Goal: Entertainment & Leisure: Consume media (video, audio)

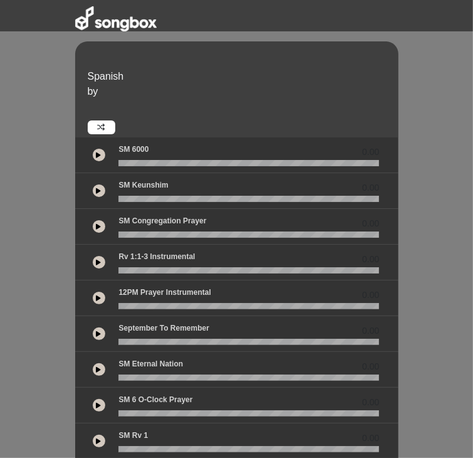
click at [97, 152] on icon at bounding box center [99, 155] width 5 height 6
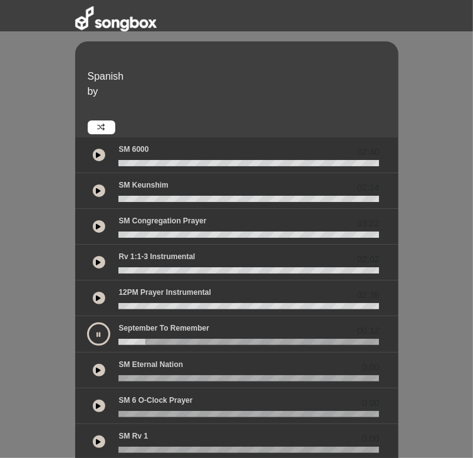
click at [97, 367] on icon at bounding box center [99, 370] width 5 height 6
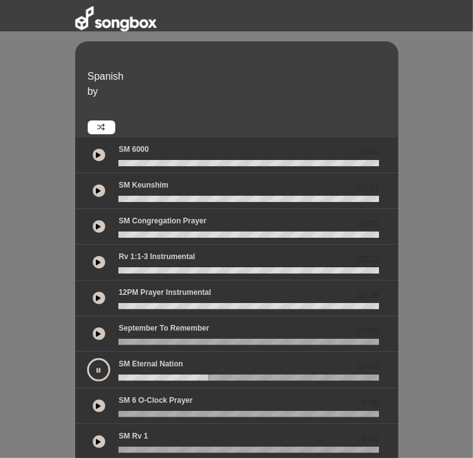
click at [87, 358] on button at bounding box center [98, 369] width 23 height 23
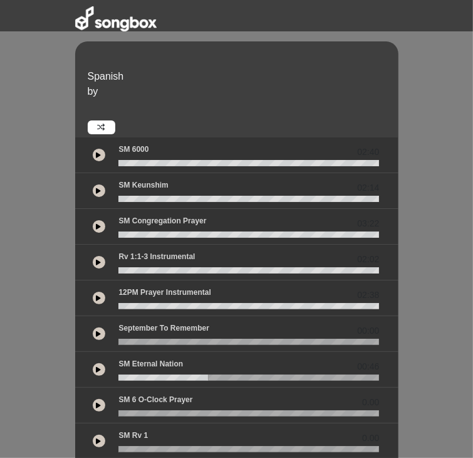
click at [97, 366] on icon at bounding box center [99, 369] width 5 height 6
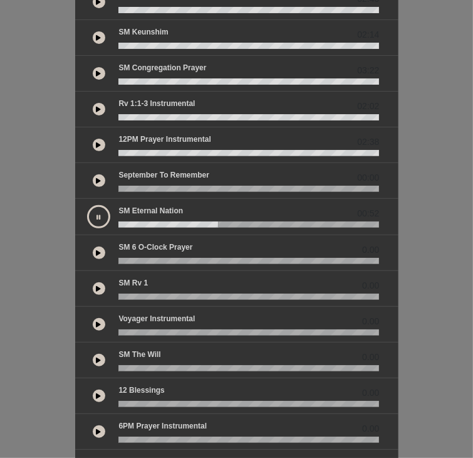
scroll to position [155, 0]
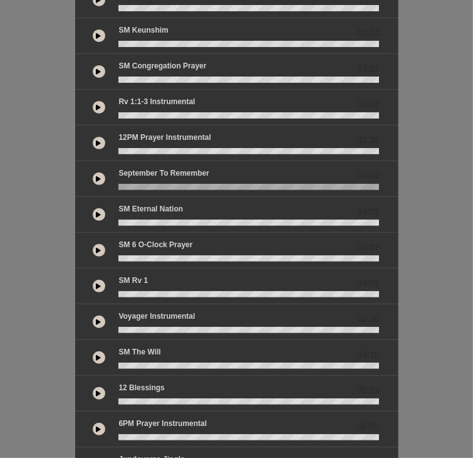
click at [93, 244] on div at bounding box center [99, 250] width 13 height 13
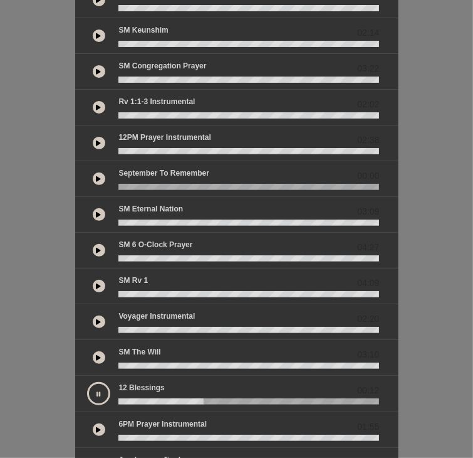
click at [97, 247] on icon at bounding box center [99, 250] width 5 height 6
click at [93, 208] on button at bounding box center [99, 214] width 13 height 13
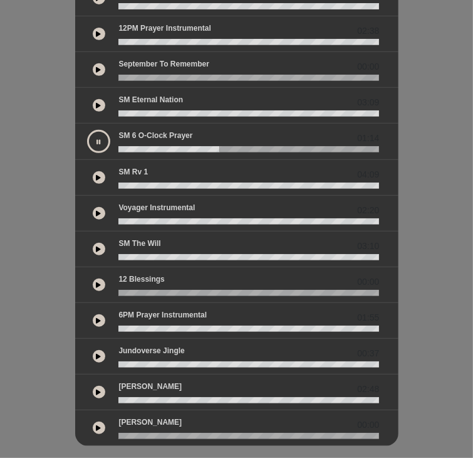
scroll to position [0, 0]
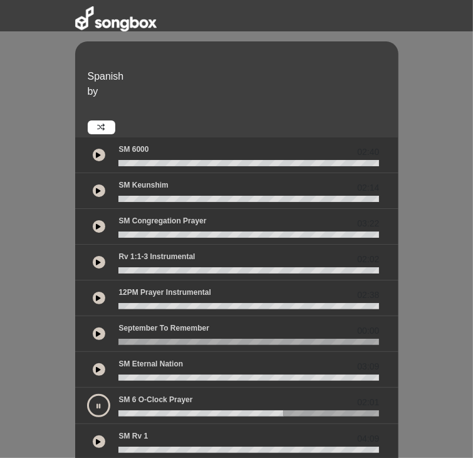
click at [93, 149] on div at bounding box center [99, 155] width 13 height 13
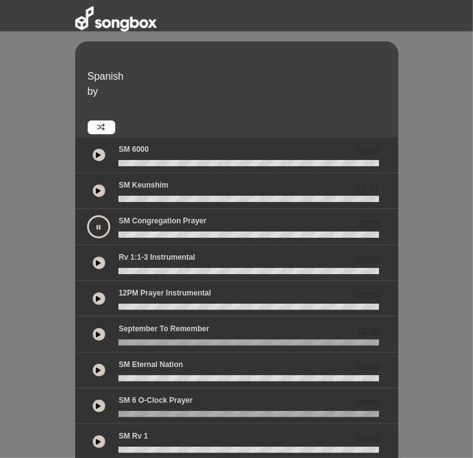
click at [87, 215] on button at bounding box center [98, 226] width 23 height 23
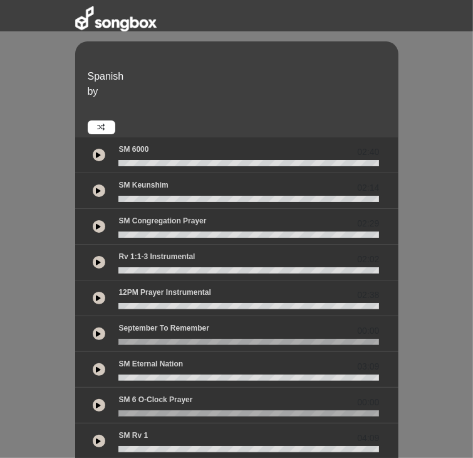
click at [93, 220] on button at bounding box center [99, 226] width 13 height 13
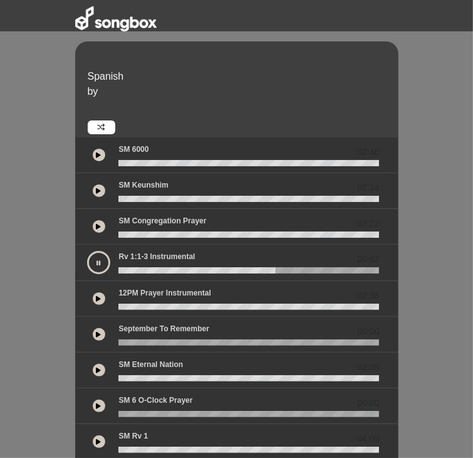
drag, startPoint x: 47, startPoint y: 204, endPoint x: 73, endPoint y: 225, distance: 33.4
click at [75, 225] on div "03:22" at bounding box center [237, 227] width 324 height 36
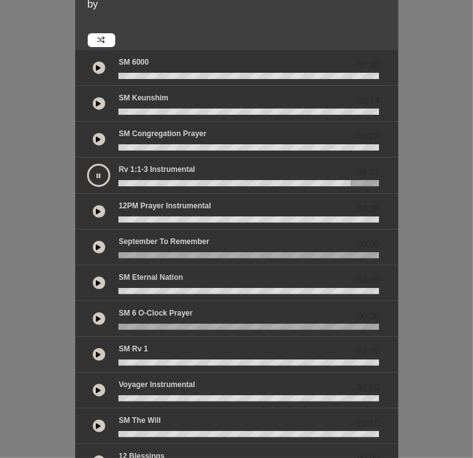
scroll to position [105, 0]
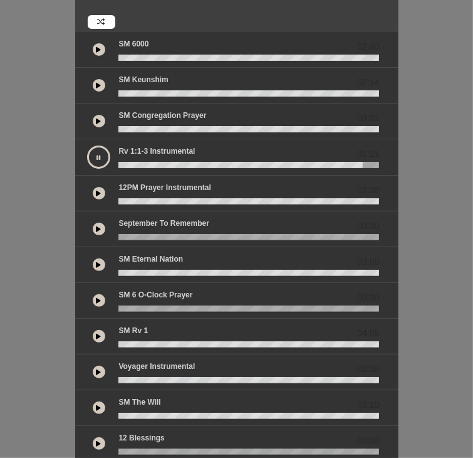
click at [97, 261] on icon at bounding box center [99, 264] width 5 height 6
